Goal: Use online tool/utility: Utilize a website feature to perform a specific function

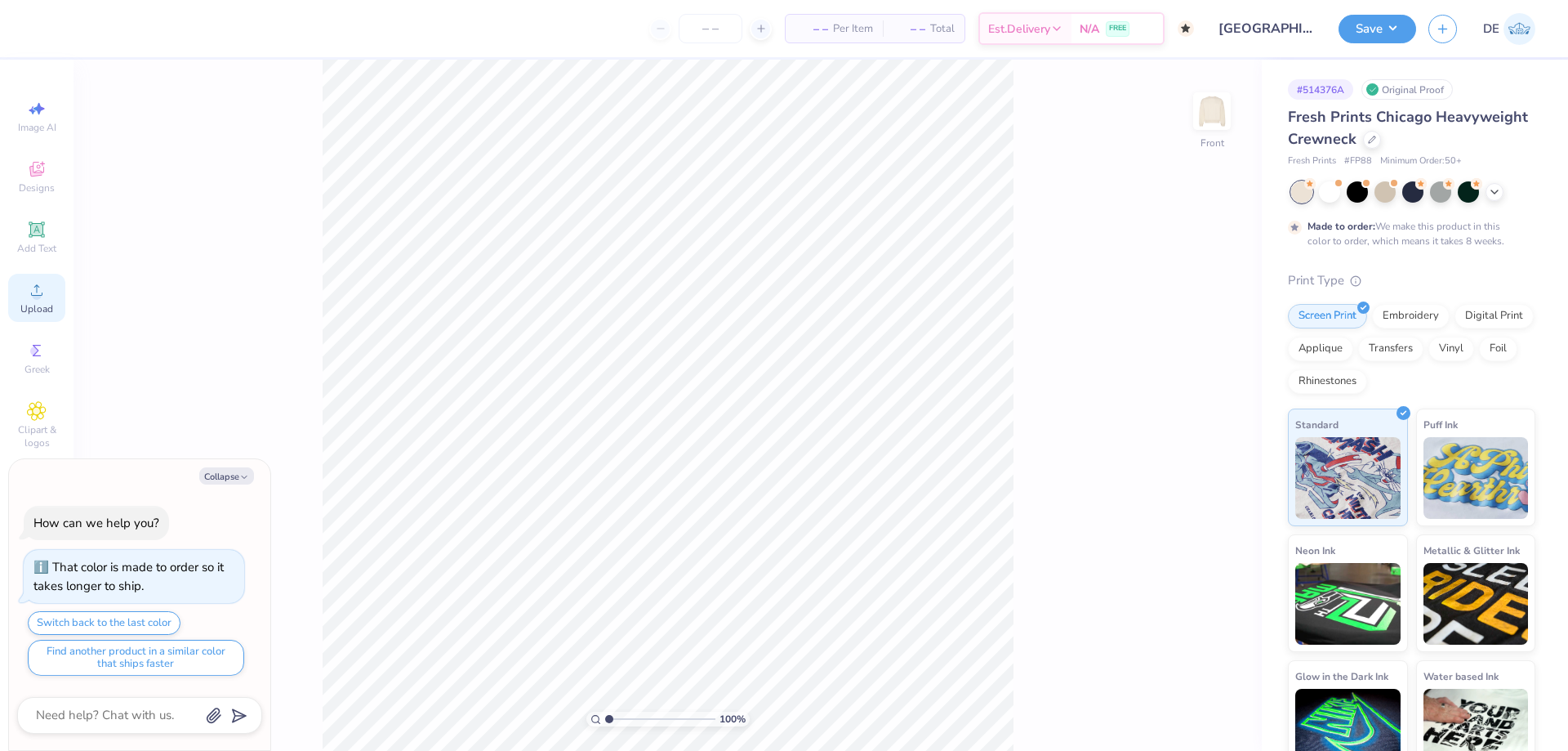
click at [26, 308] on span "Upload" at bounding box center [37, 308] width 32 height 13
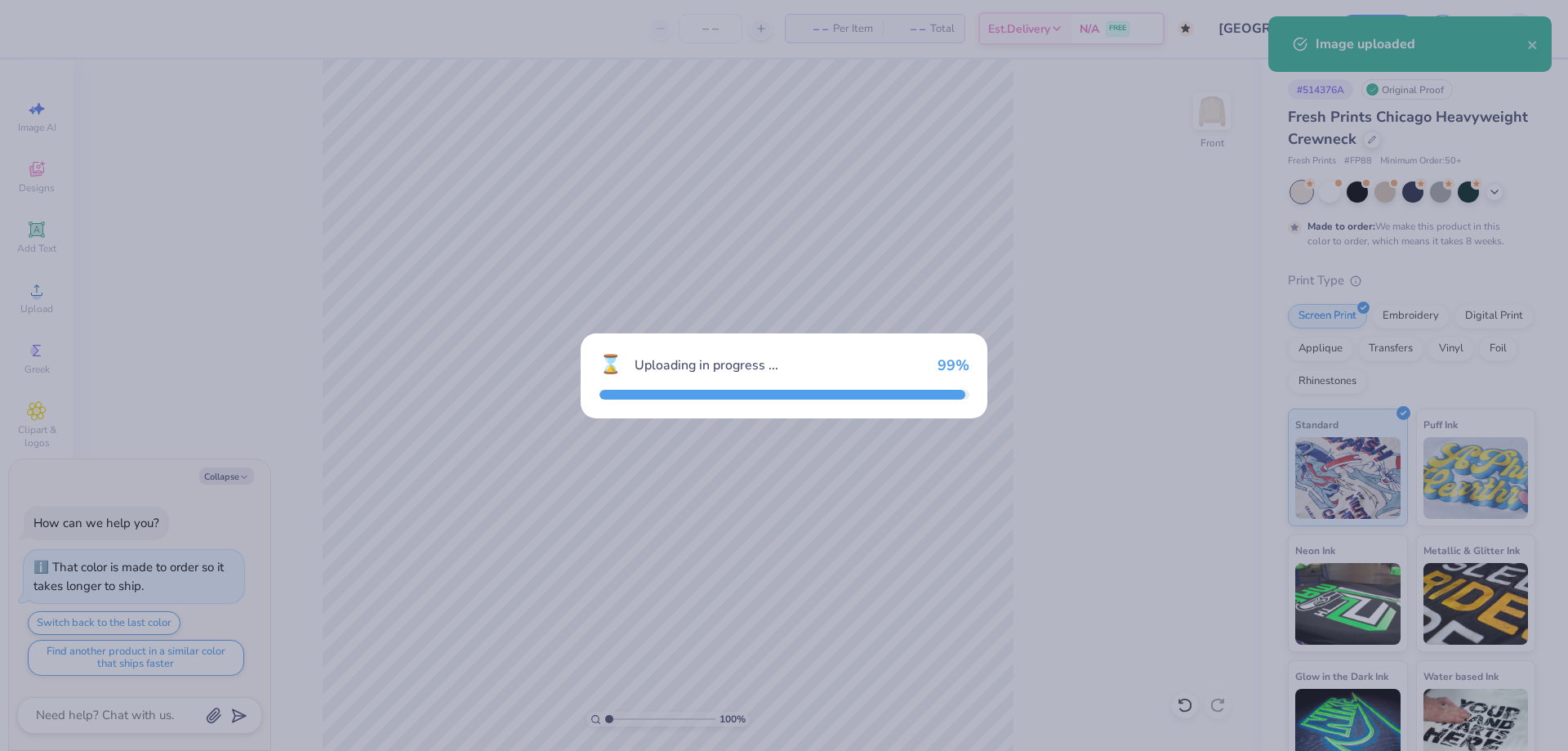
type textarea "x"
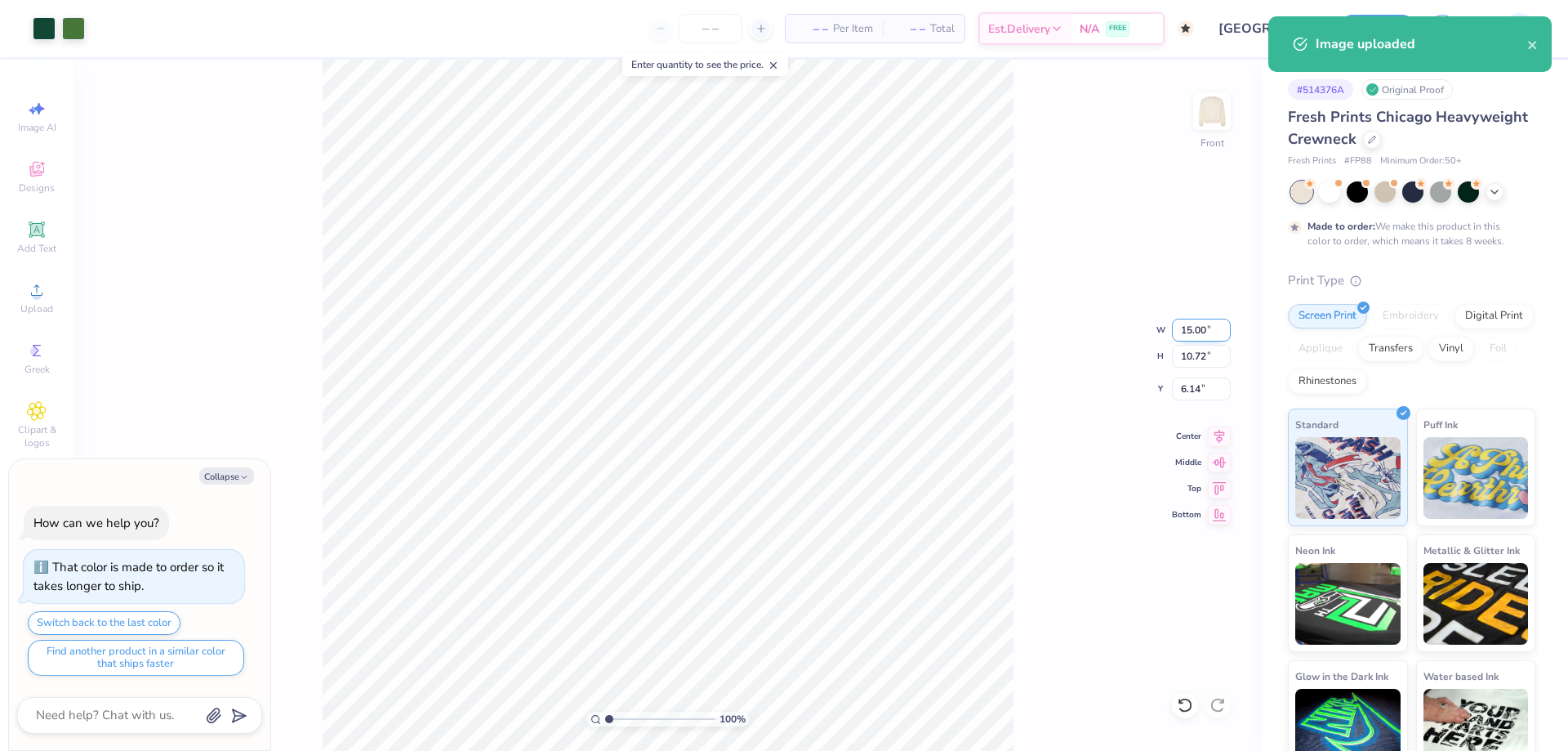
click at [1191, 331] on input "15.00" at bounding box center [1201, 329] width 58 height 22
type input "12.5"
type textarea "x"
type input "12.50"
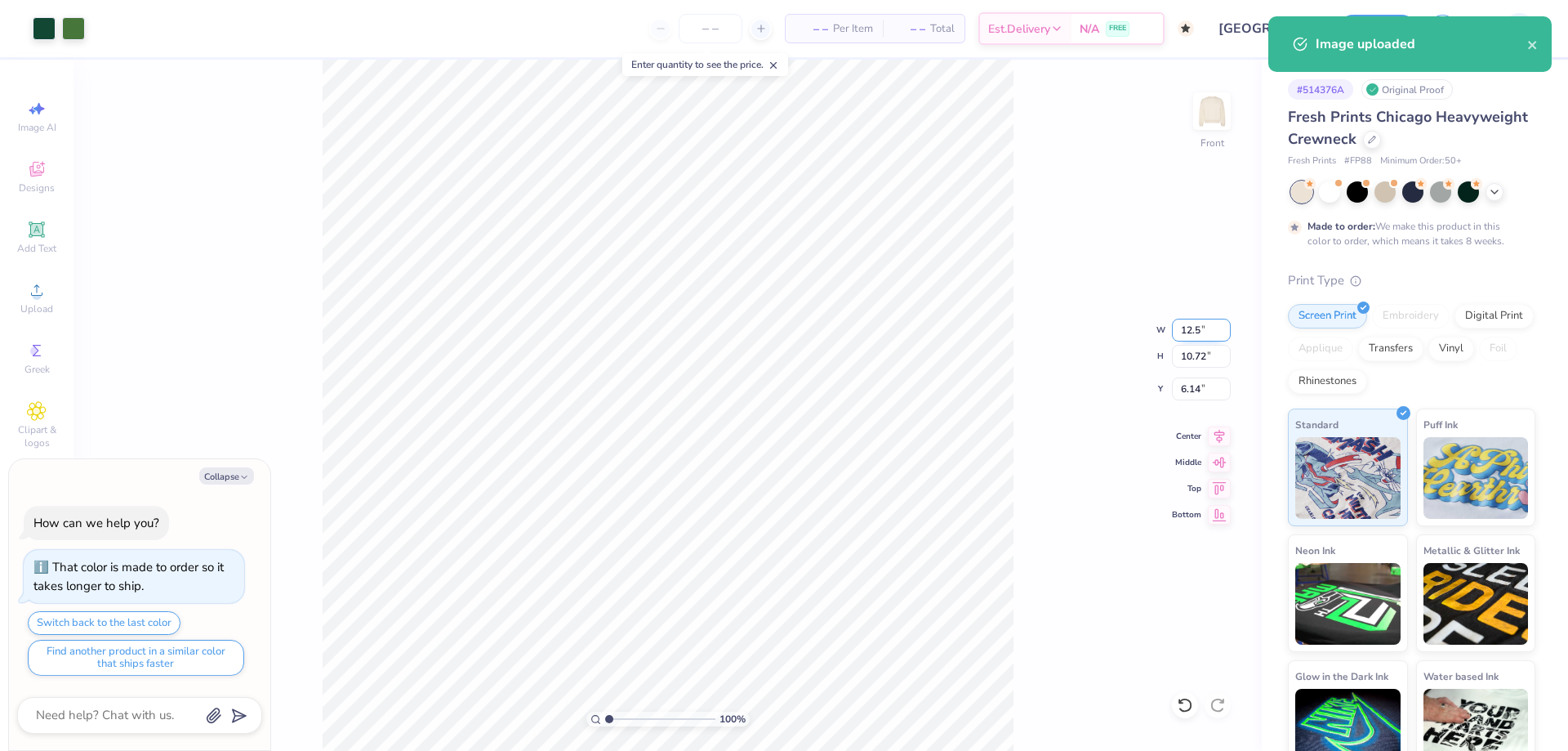
type input "8.93"
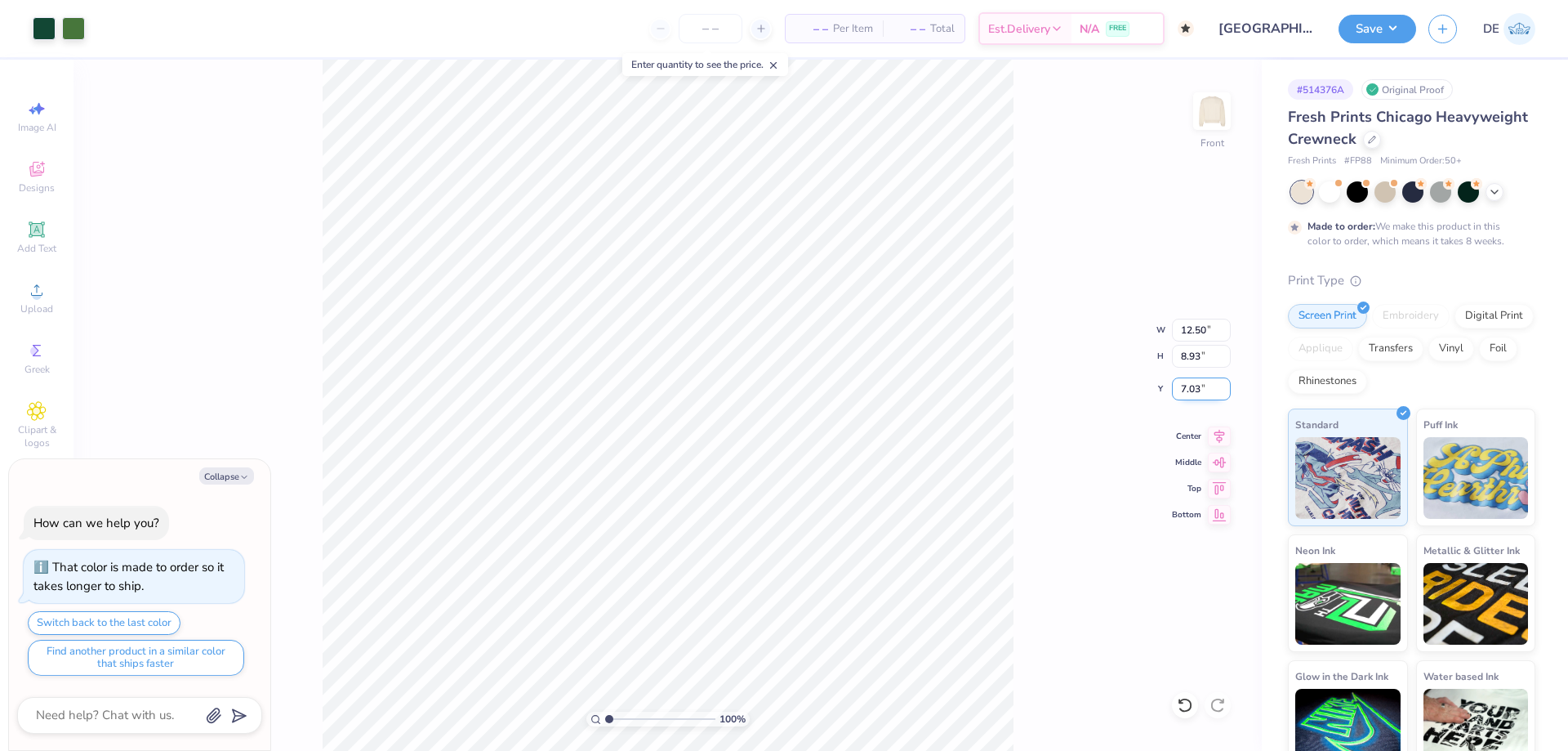
click at [1176, 383] on input "7.03" at bounding box center [1201, 389] width 58 height 22
type input "3"
type textarea "x"
type input "3.00"
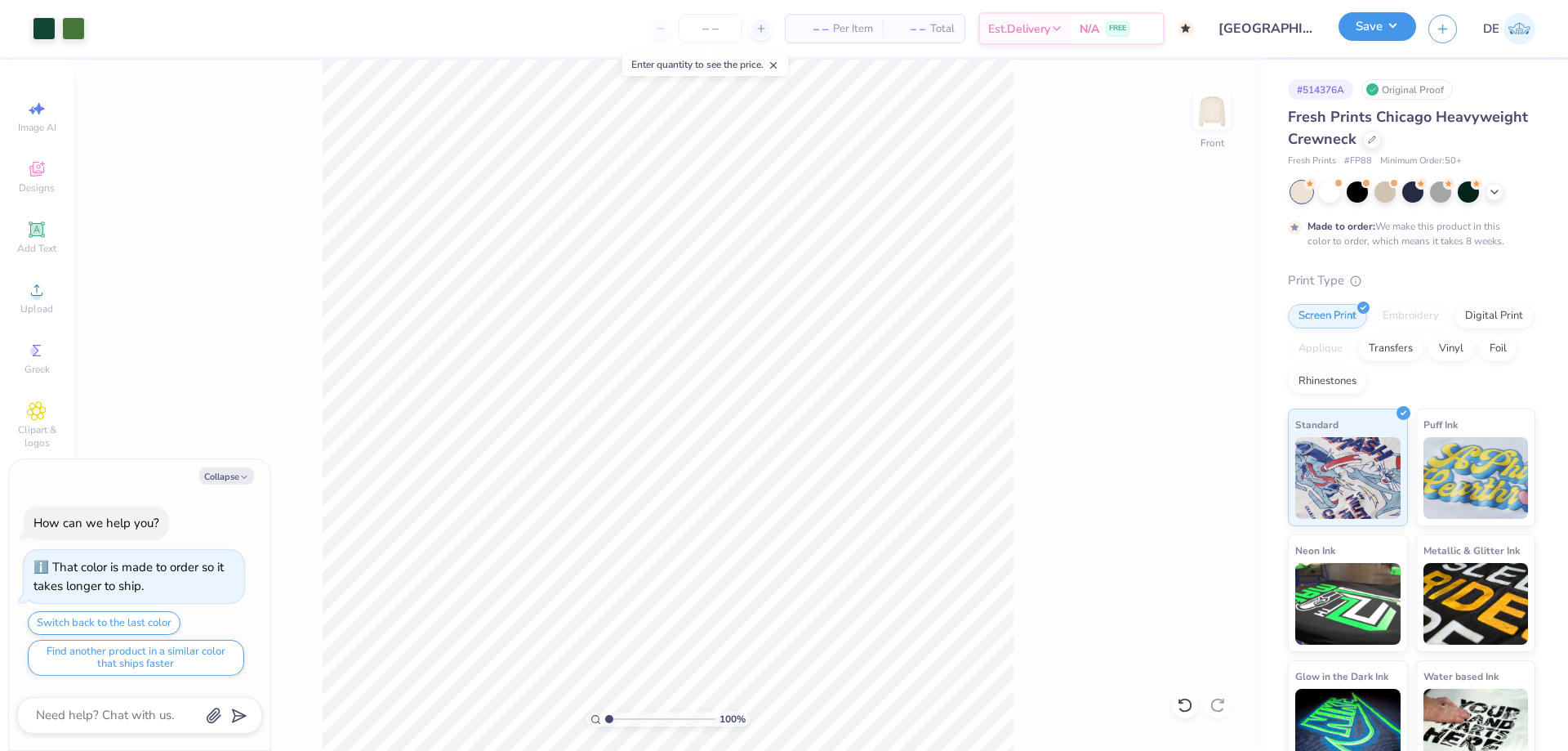
click at [1368, 31] on button "Save" at bounding box center [1377, 27] width 77 height 29
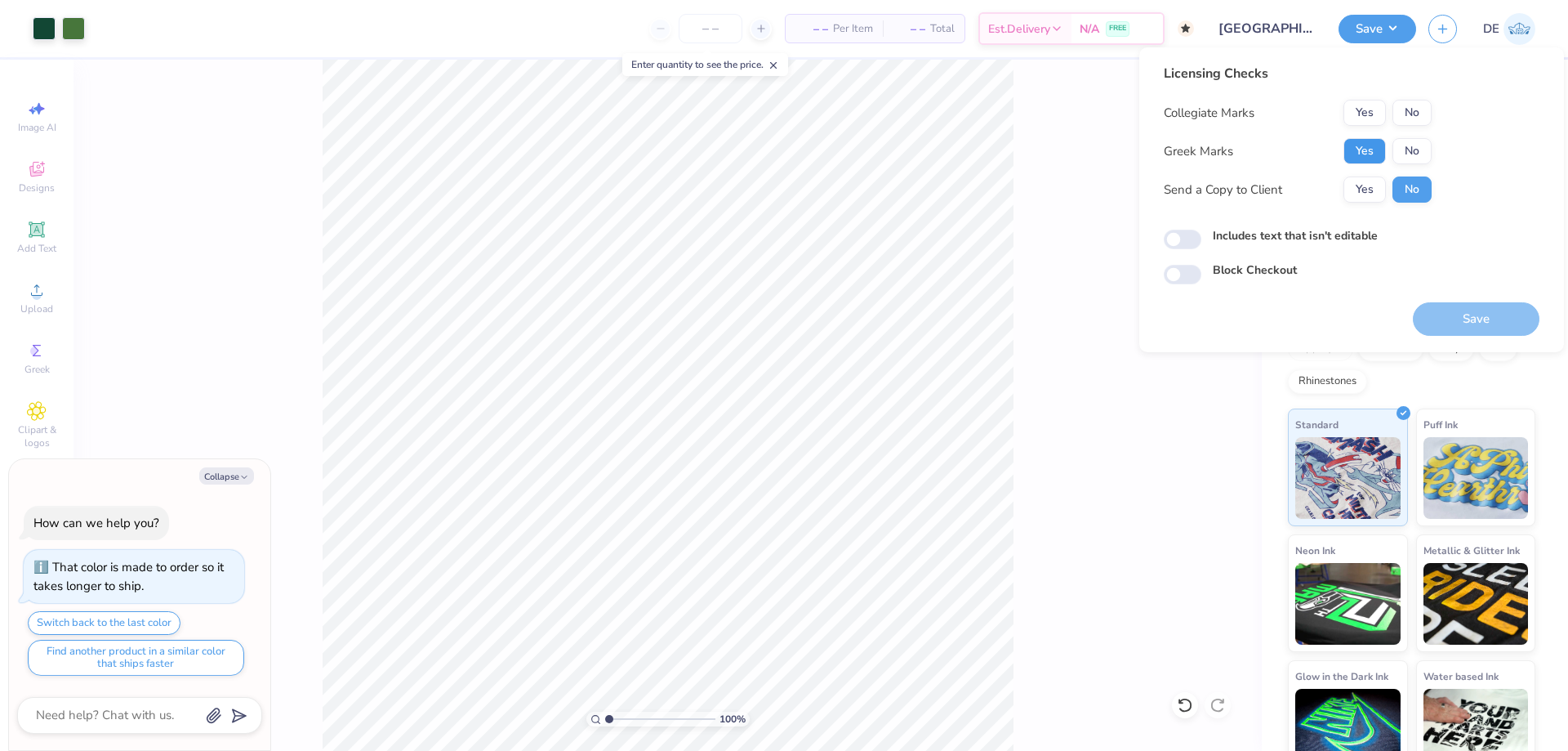
click at [1368, 157] on button "Yes" at bounding box center [1364, 151] width 42 height 26
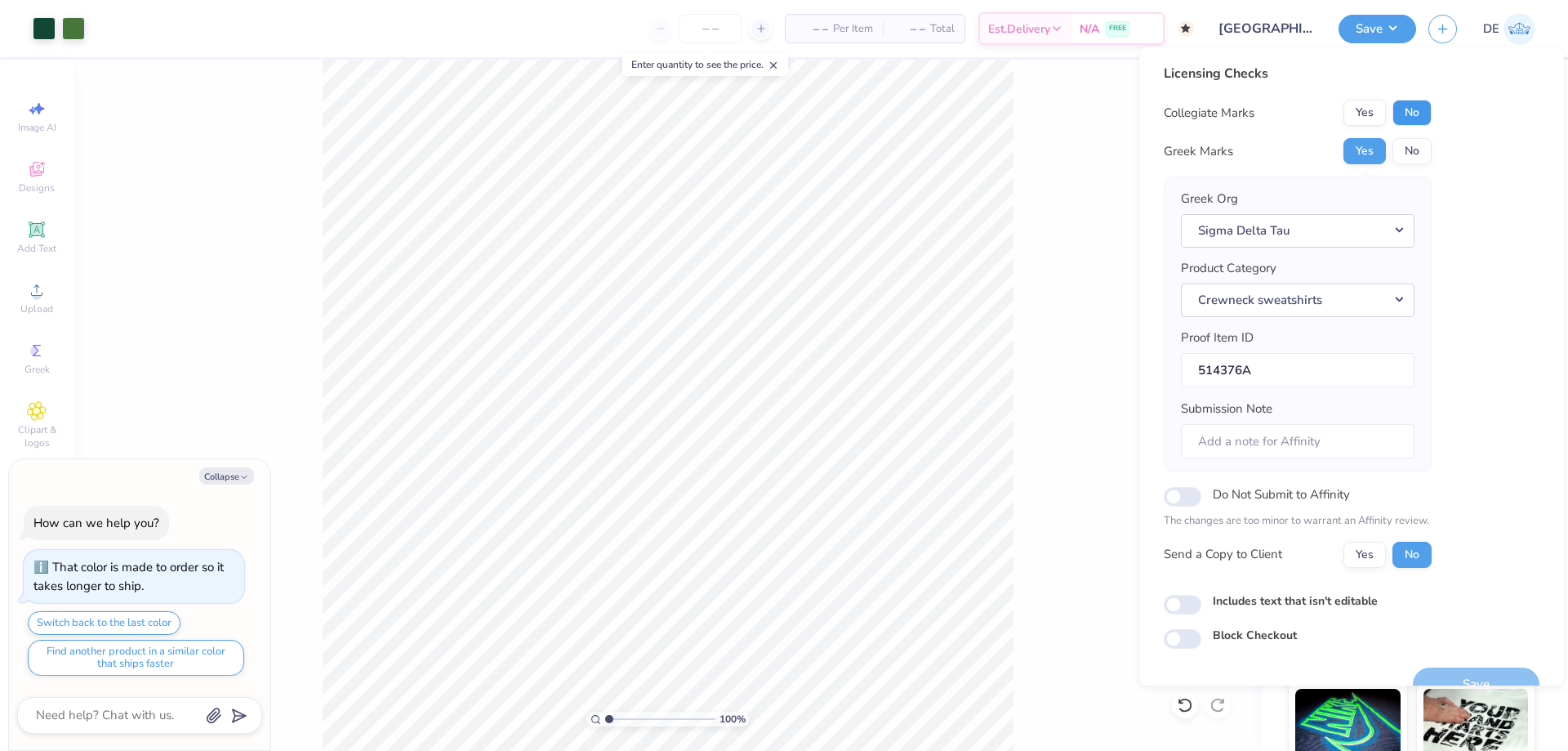
click at [1406, 111] on button "No" at bounding box center [1412, 112] width 40 height 26
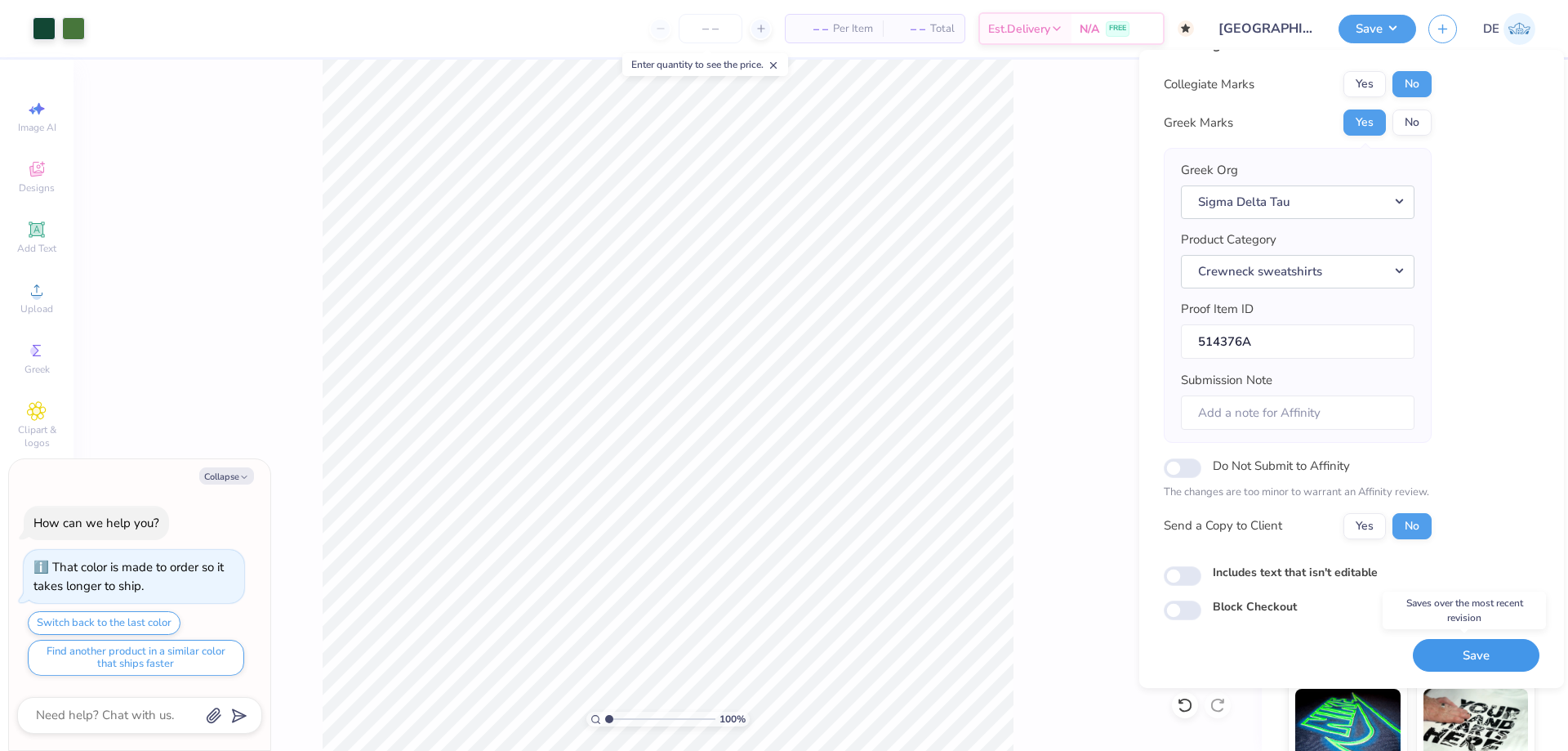
click at [1457, 647] on button "Save" at bounding box center [1476, 655] width 127 height 33
type textarea "x"
